Goal: Task Accomplishment & Management: Manage account settings

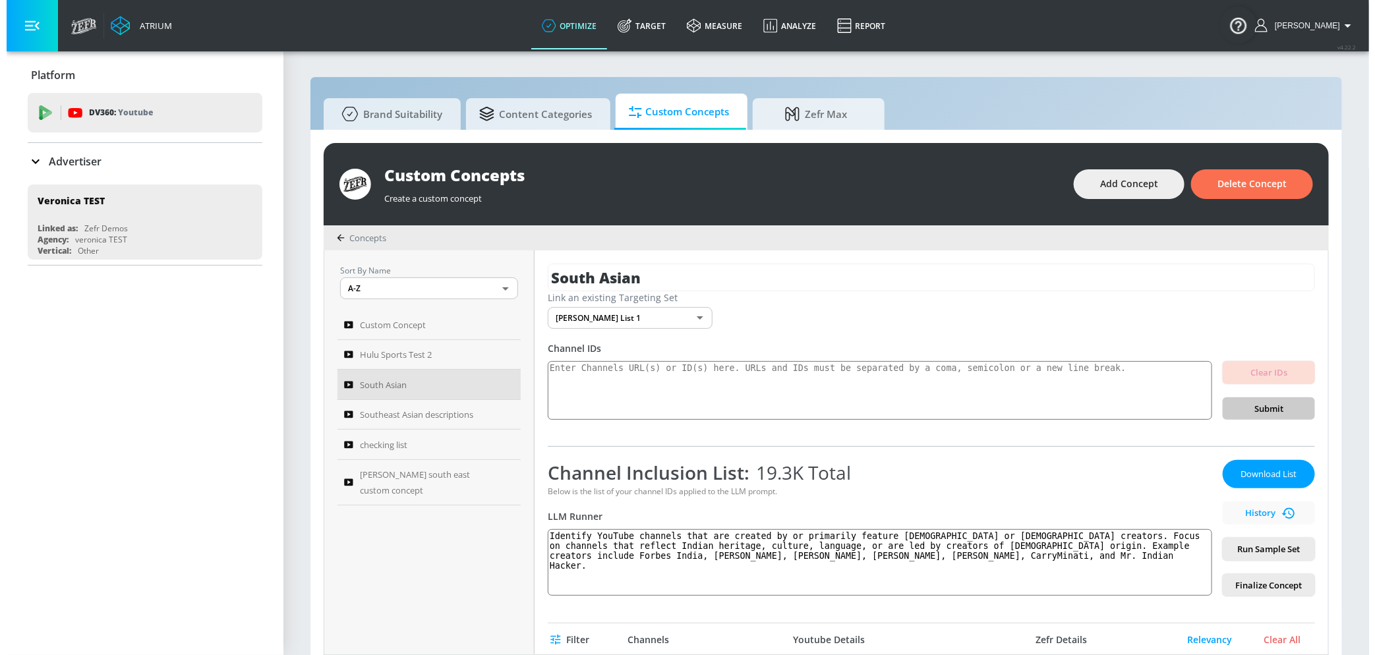
scroll to position [155, 0]
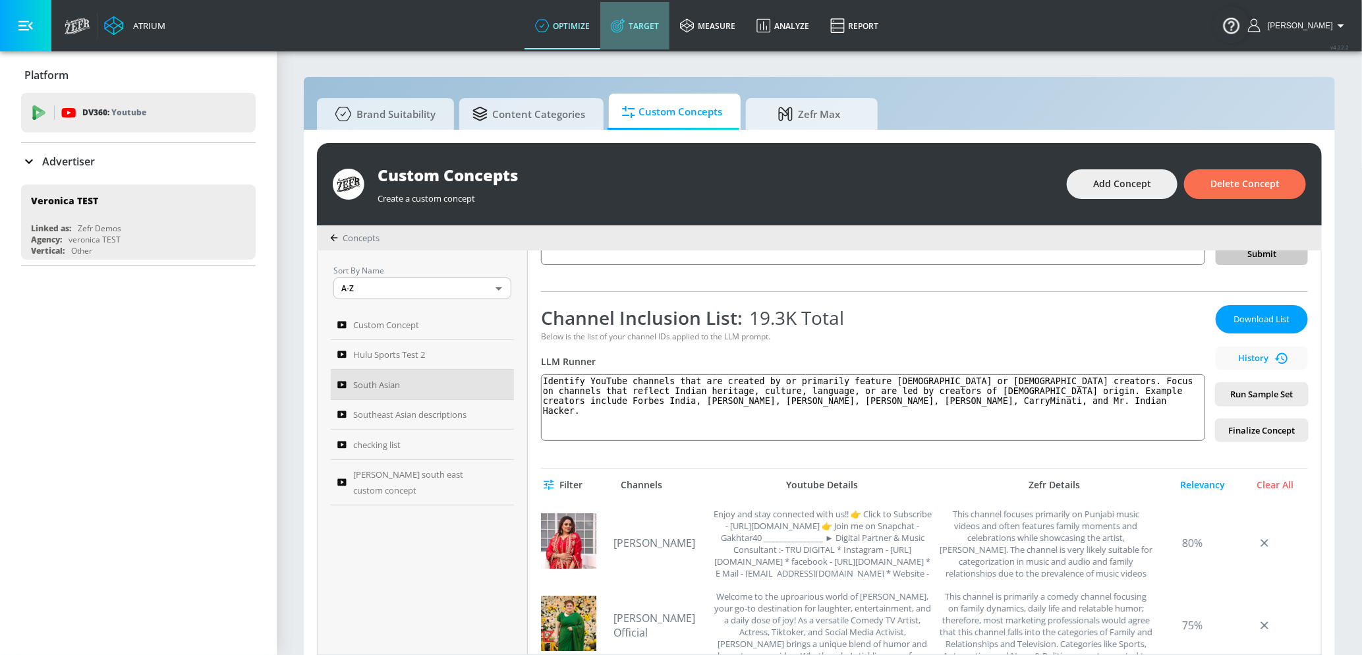
click at [623, 44] on link "Target" at bounding box center [634, 25] width 69 height 47
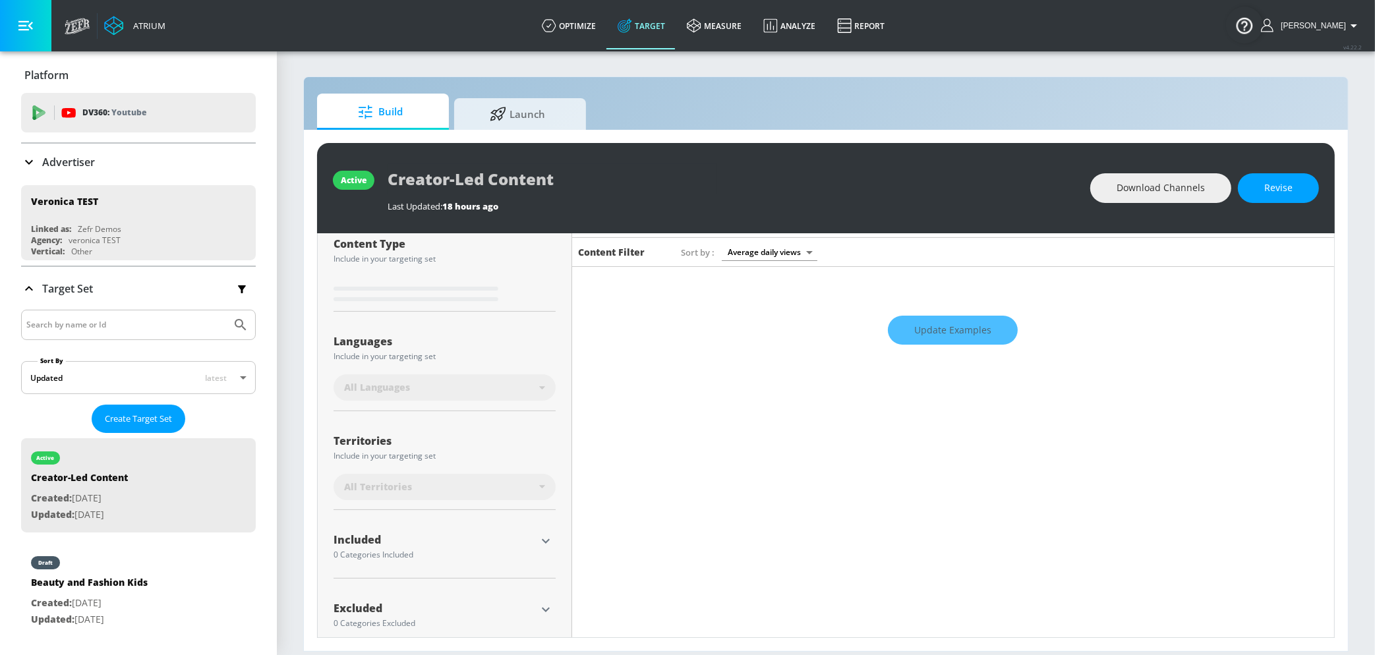
scroll to position [182, 0]
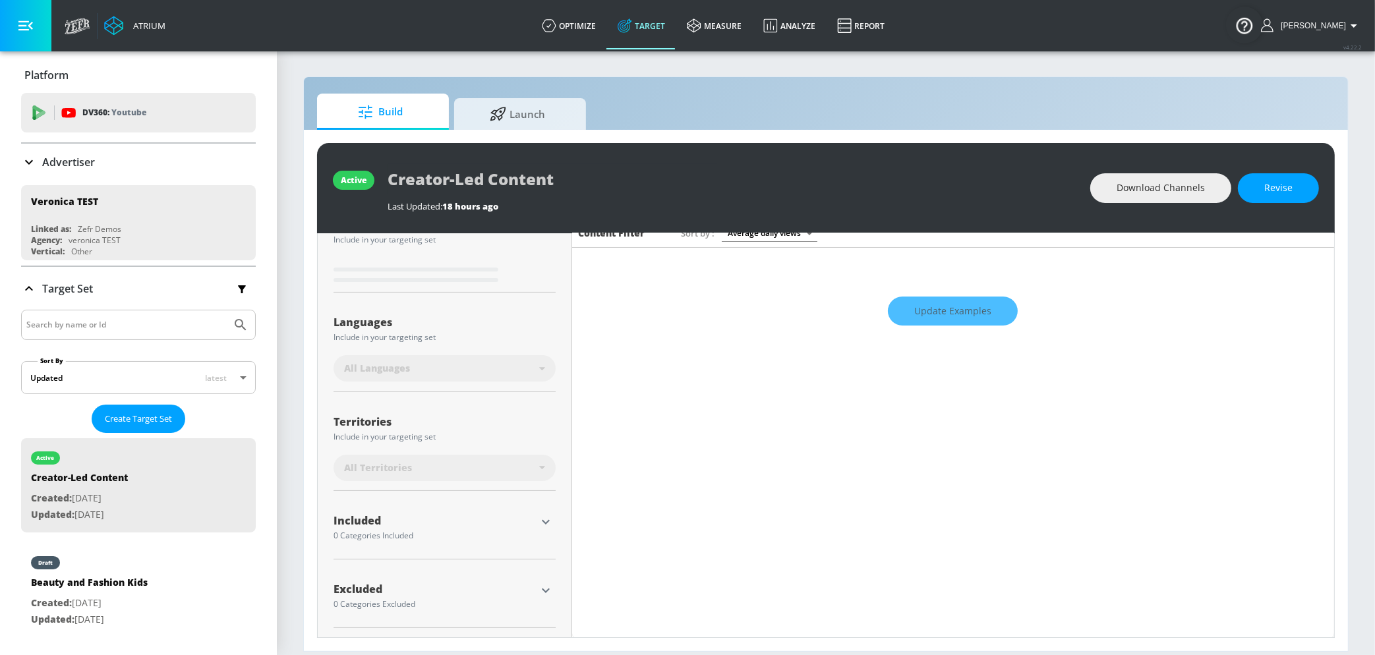
type input "0.75"
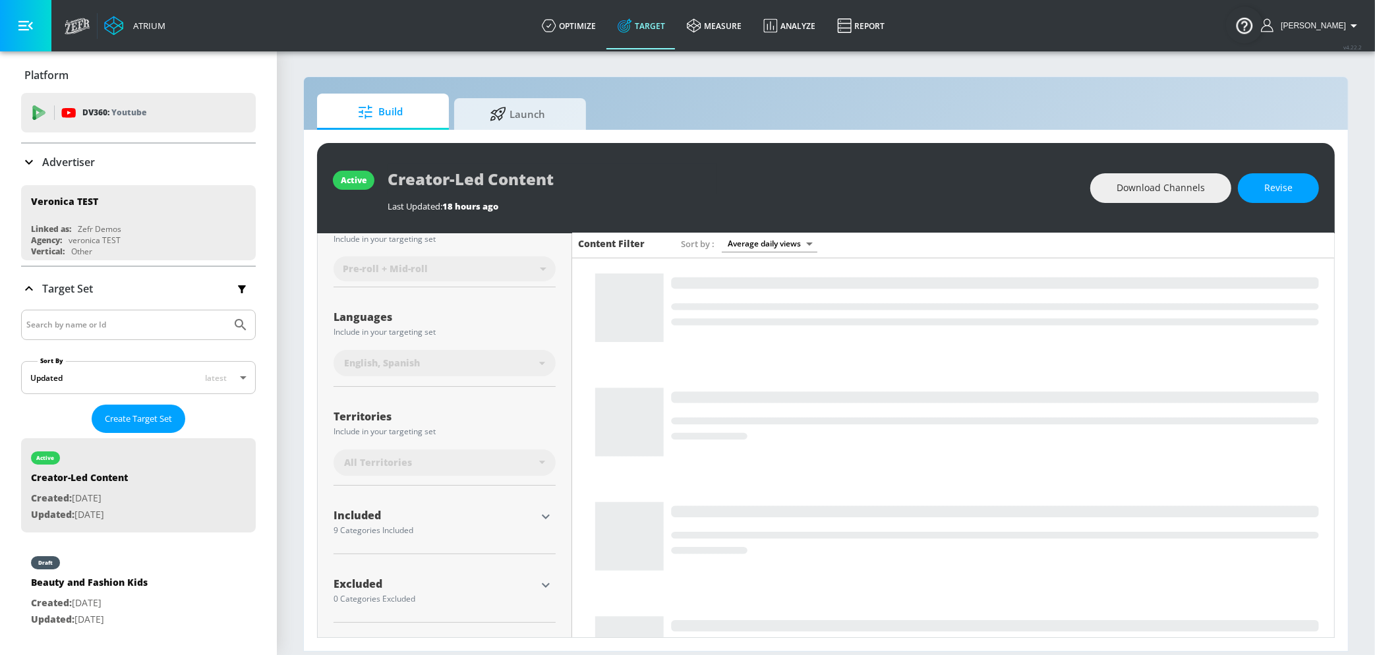
scroll to position [167, 0]
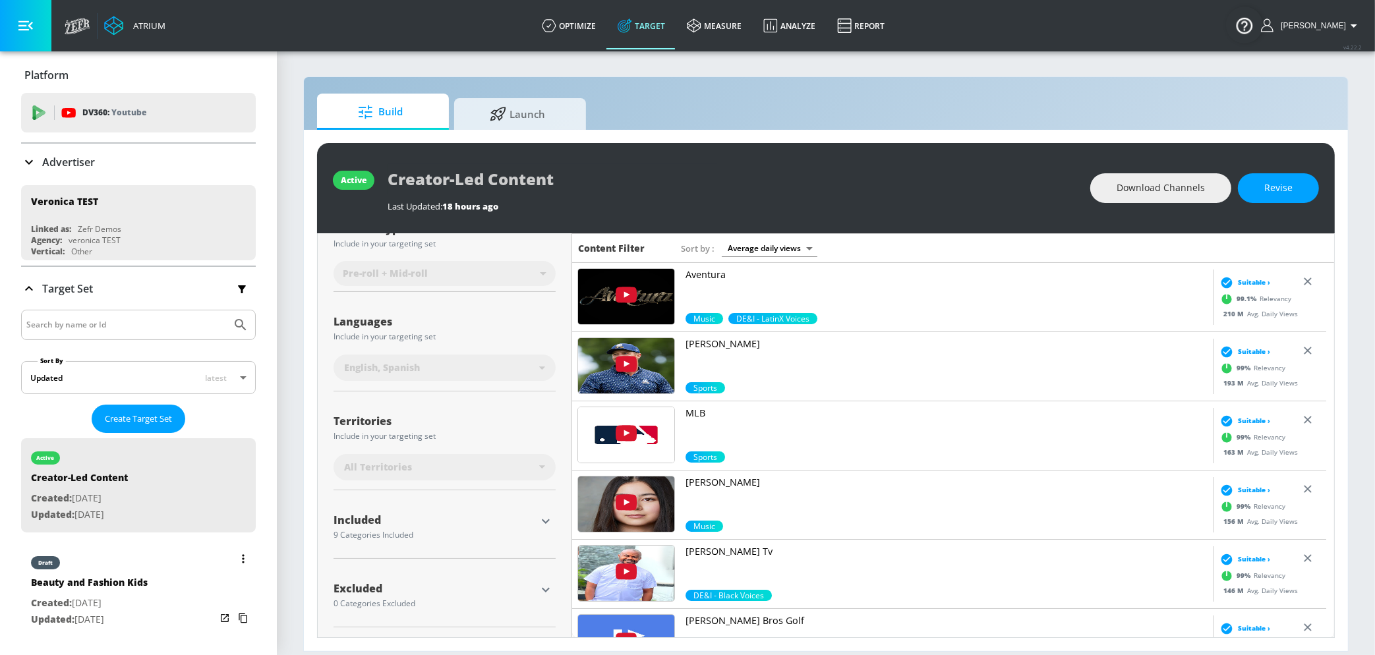
click at [169, 571] on div "draft Beauty and Fashion Kids Created: [DATE] Updated: [DATE]" at bounding box center [138, 590] width 235 height 94
type input "Beauty and Fashion Kids"
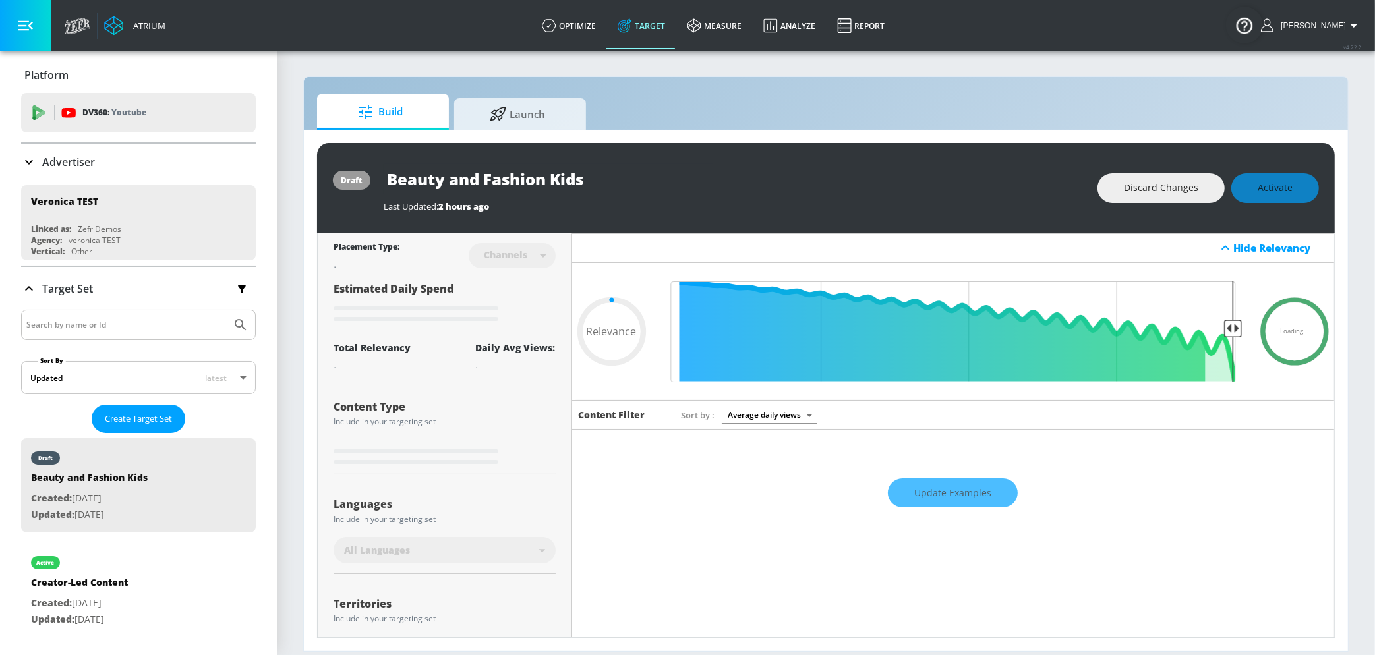
type input "0.69"
